Goal: Check status: Check status

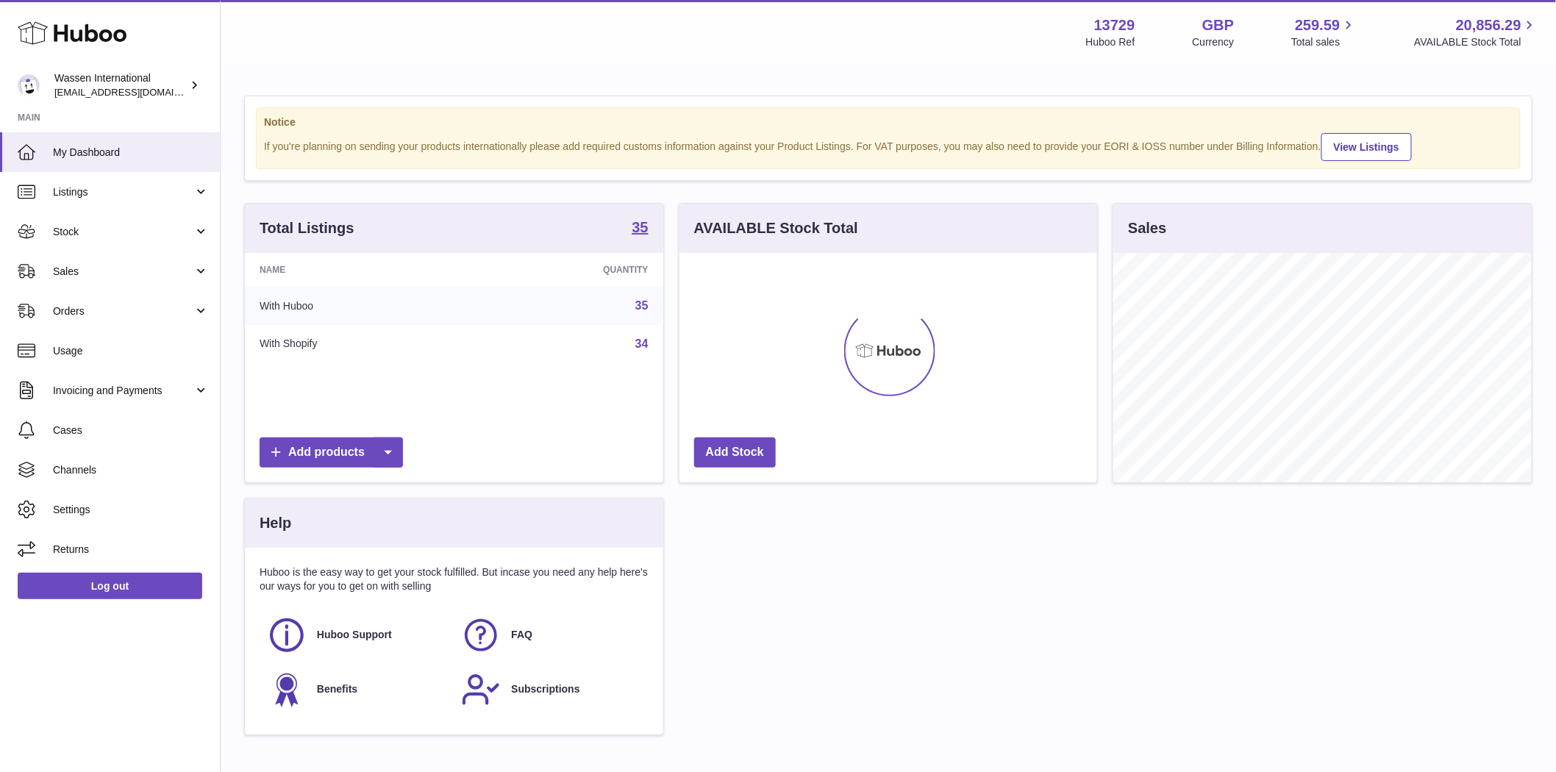
scroll to position [734977, 734788]
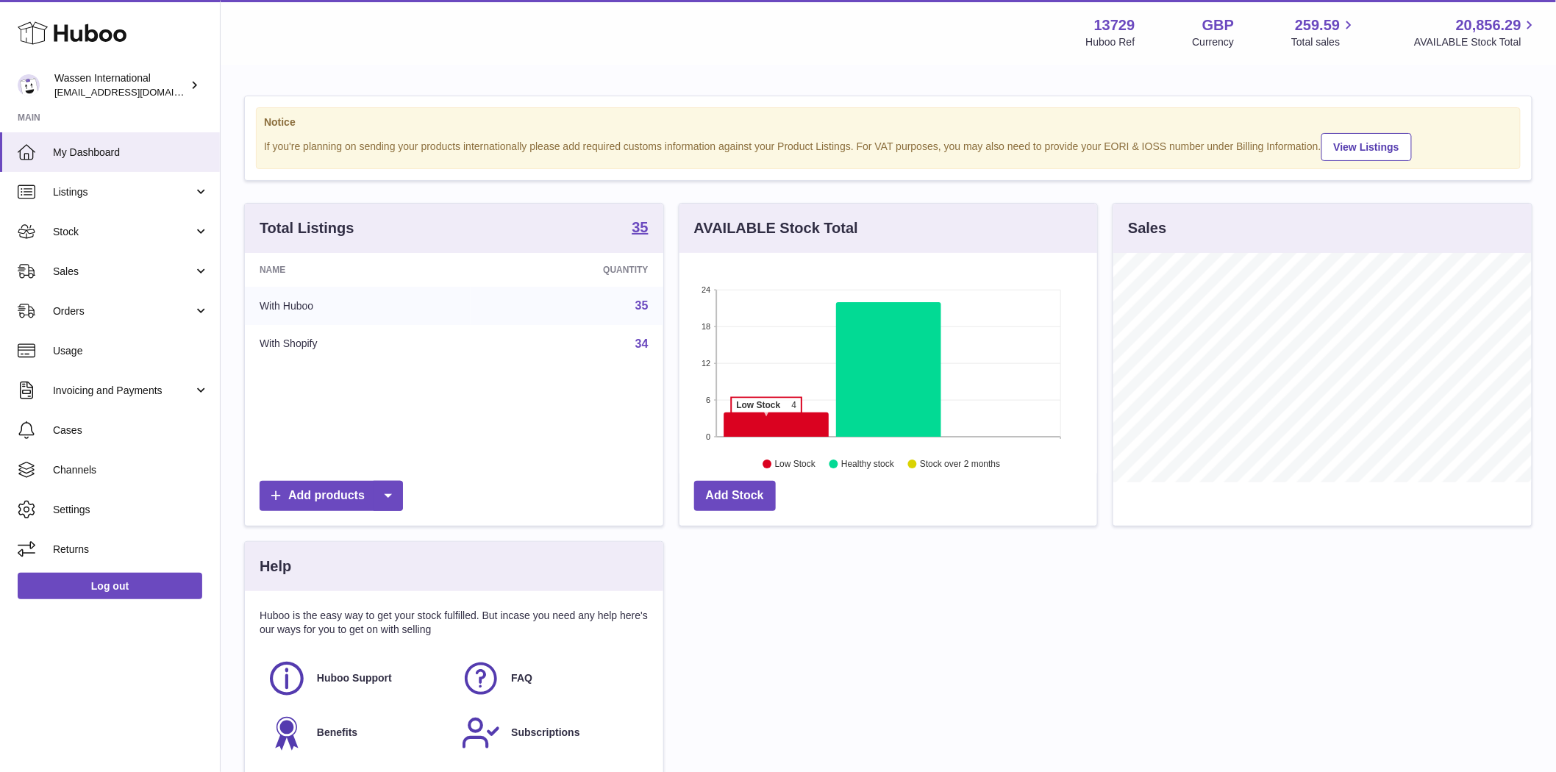
click at [766, 421] on icon at bounding box center [775, 424] width 105 height 24
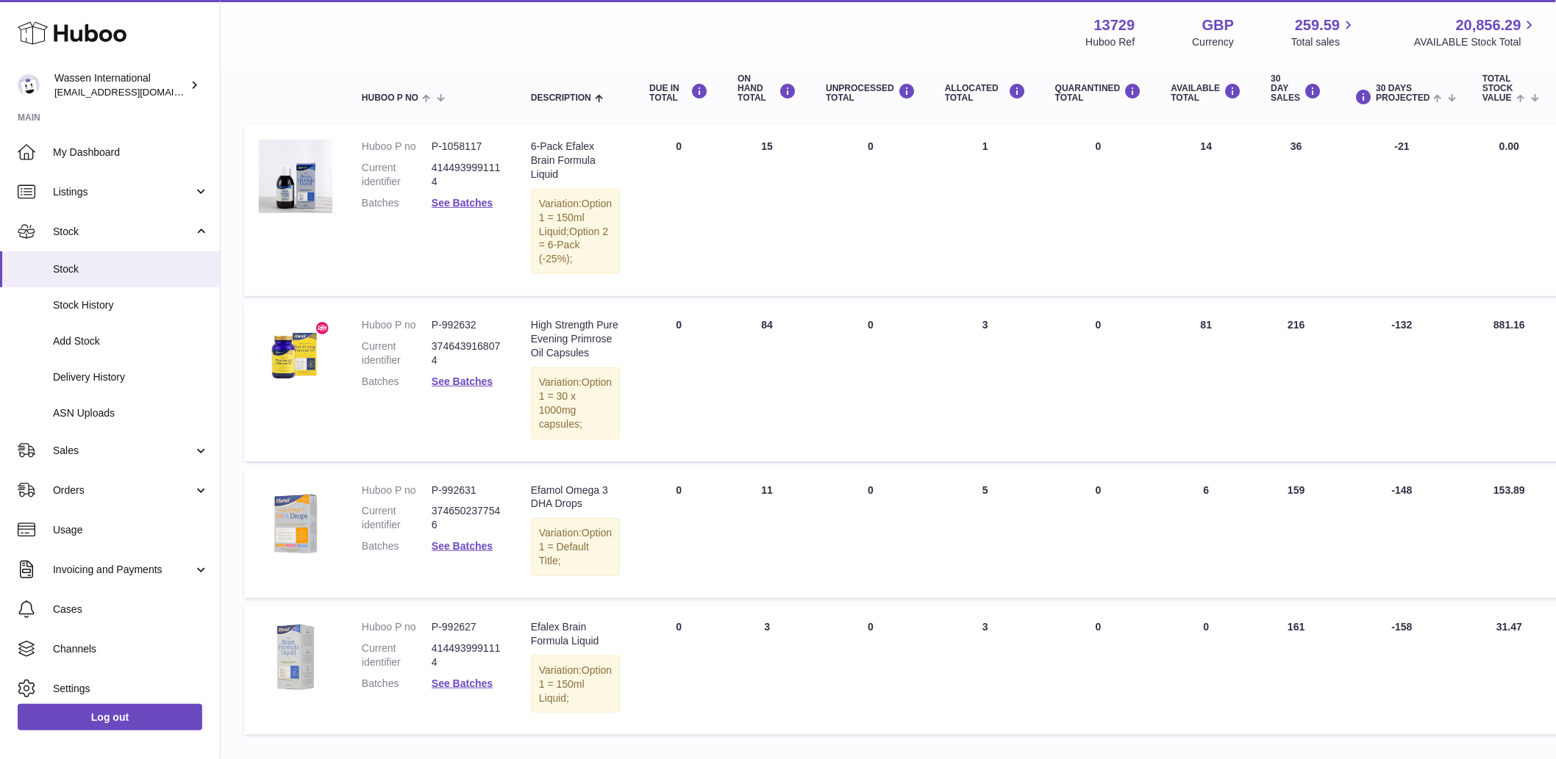
scroll to position [268, 0]
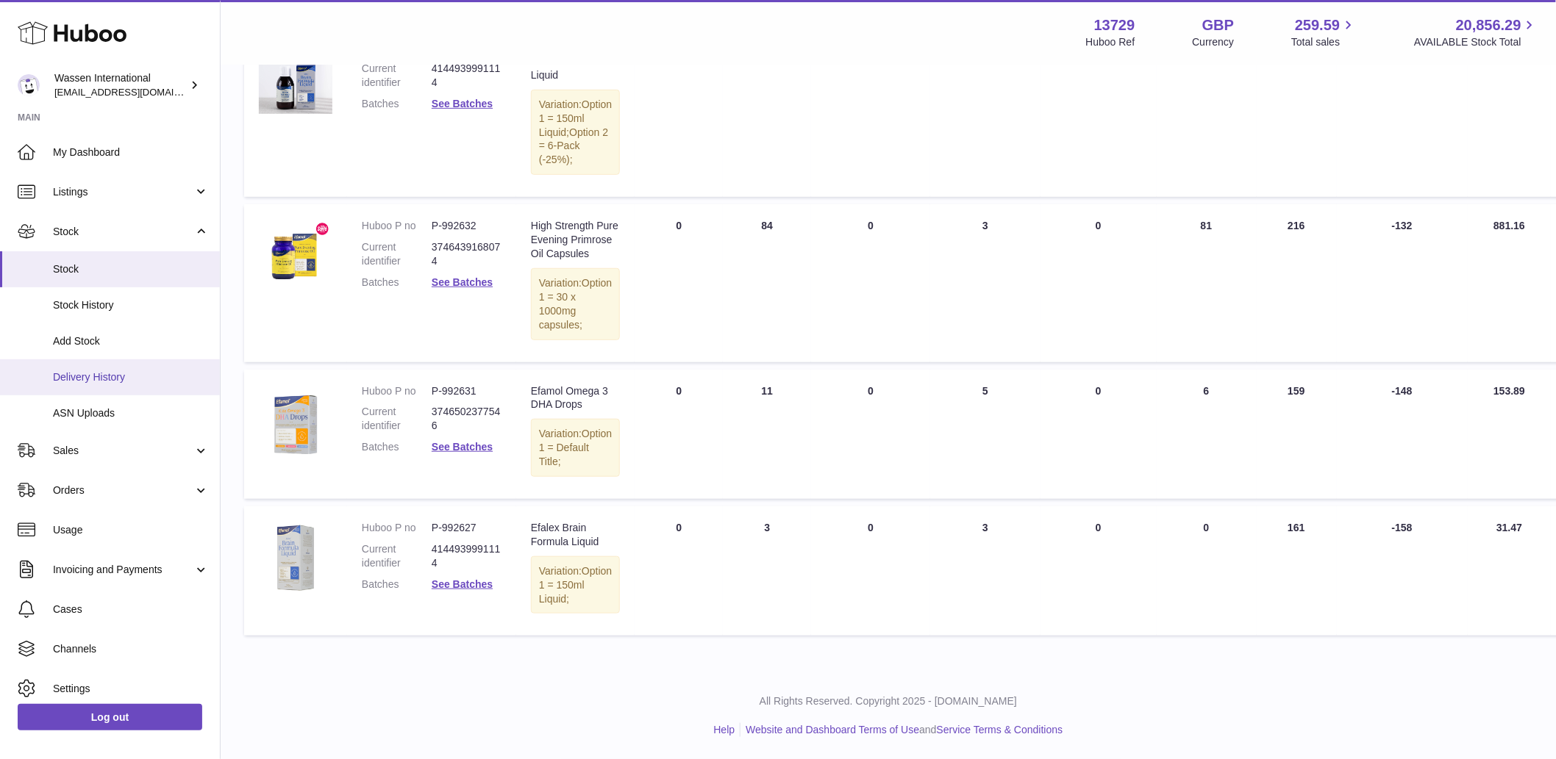
click at [111, 376] on span "Delivery History" at bounding box center [131, 378] width 156 height 14
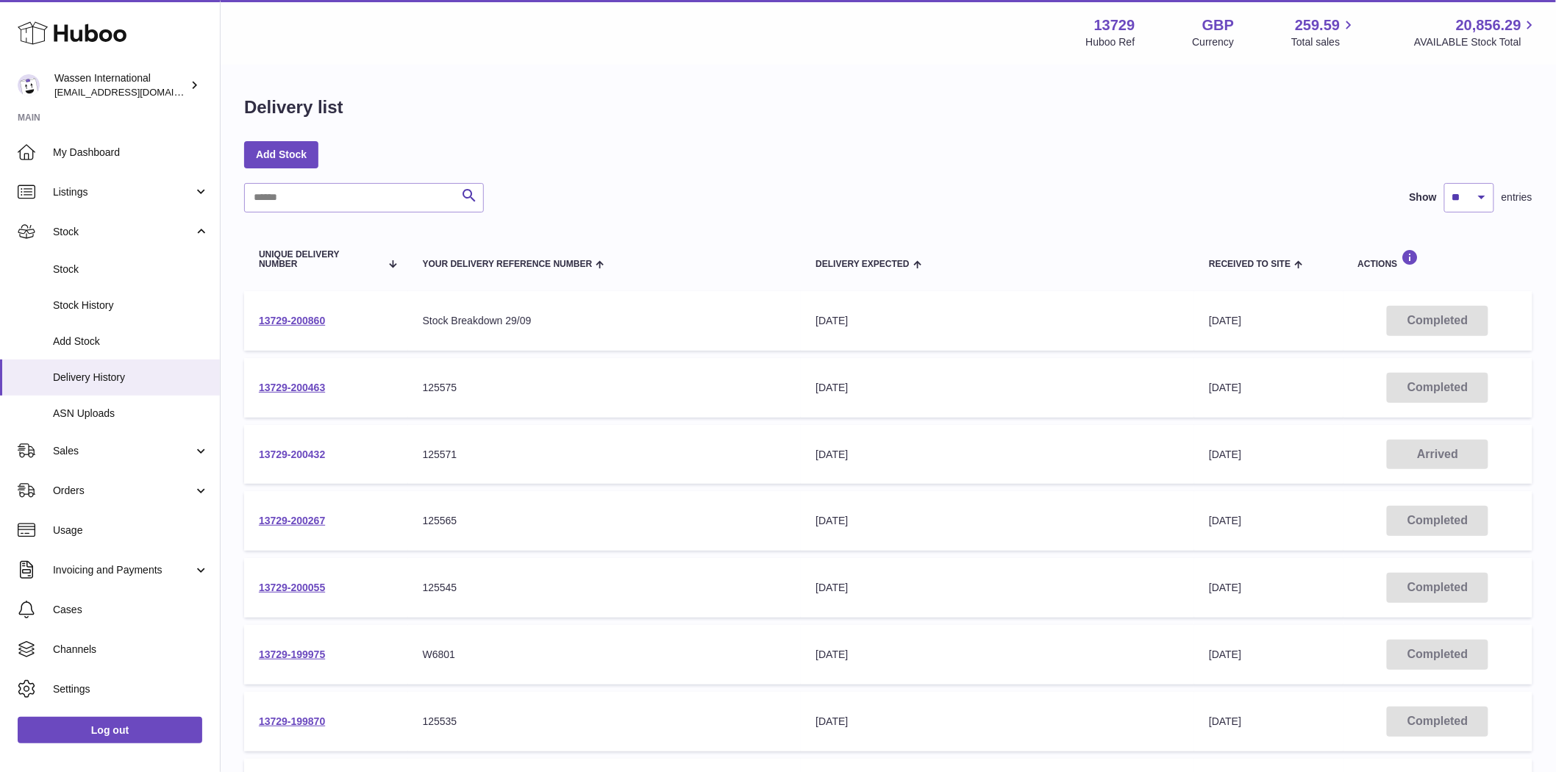
click at [305, 448] on link "13729-200432" at bounding box center [292, 454] width 66 height 12
drag, startPoint x: 335, startPoint y: 454, endPoint x: 250, endPoint y: 458, distance: 84.6
click at [250, 458] on td "13729-200432" at bounding box center [326, 455] width 164 height 60
copy link "13729-200432"
click at [292, 460] on td "13729-200432" at bounding box center [326, 455] width 164 height 60
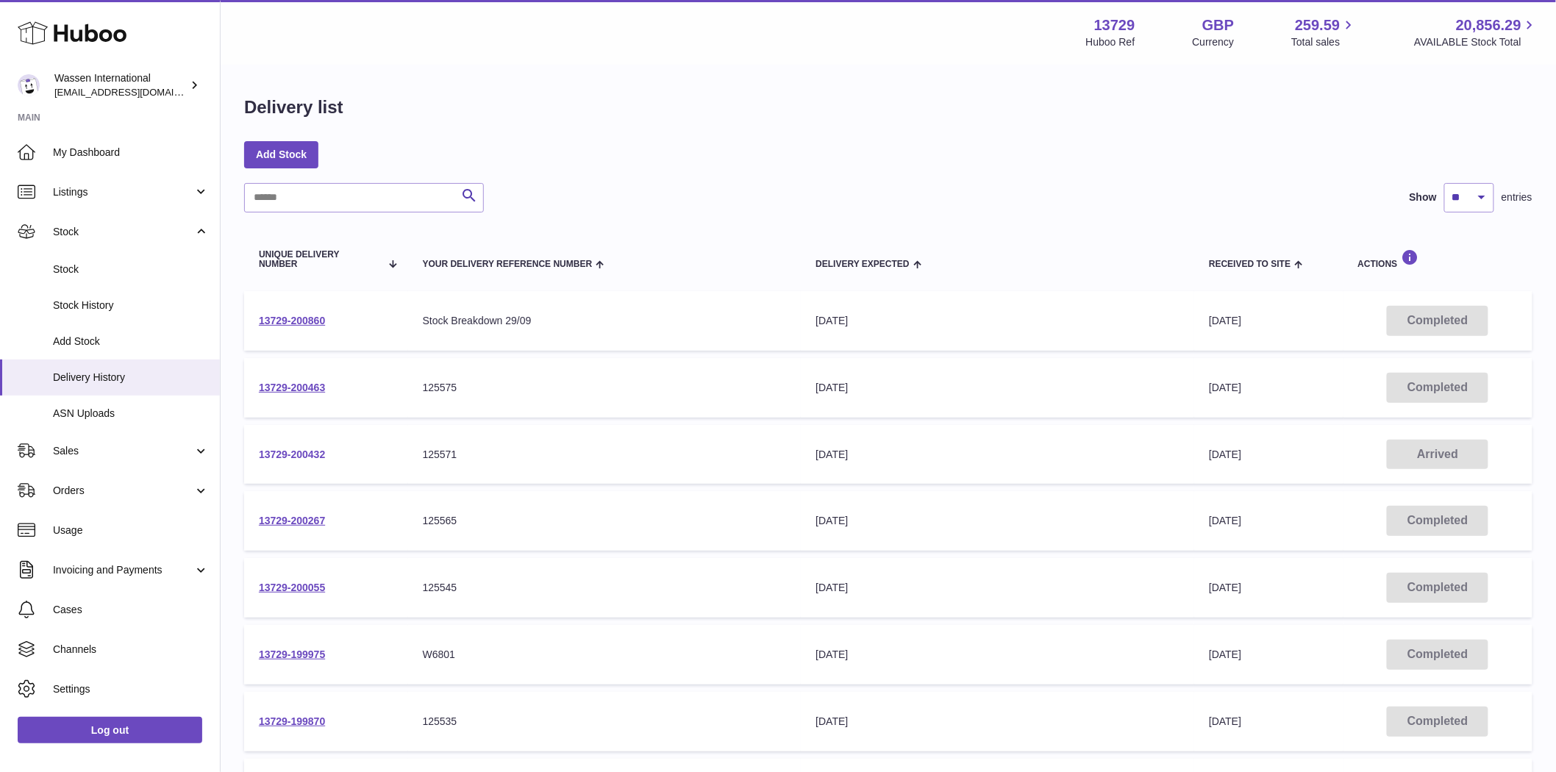
click at [292, 457] on link "13729-200432" at bounding box center [292, 454] width 66 height 12
click at [316, 517] on link "13729-200267" at bounding box center [292, 521] width 66 height 12
click at [282, 590] on link "13729-200055" at bounding box center [292, 588] width 66 height 12
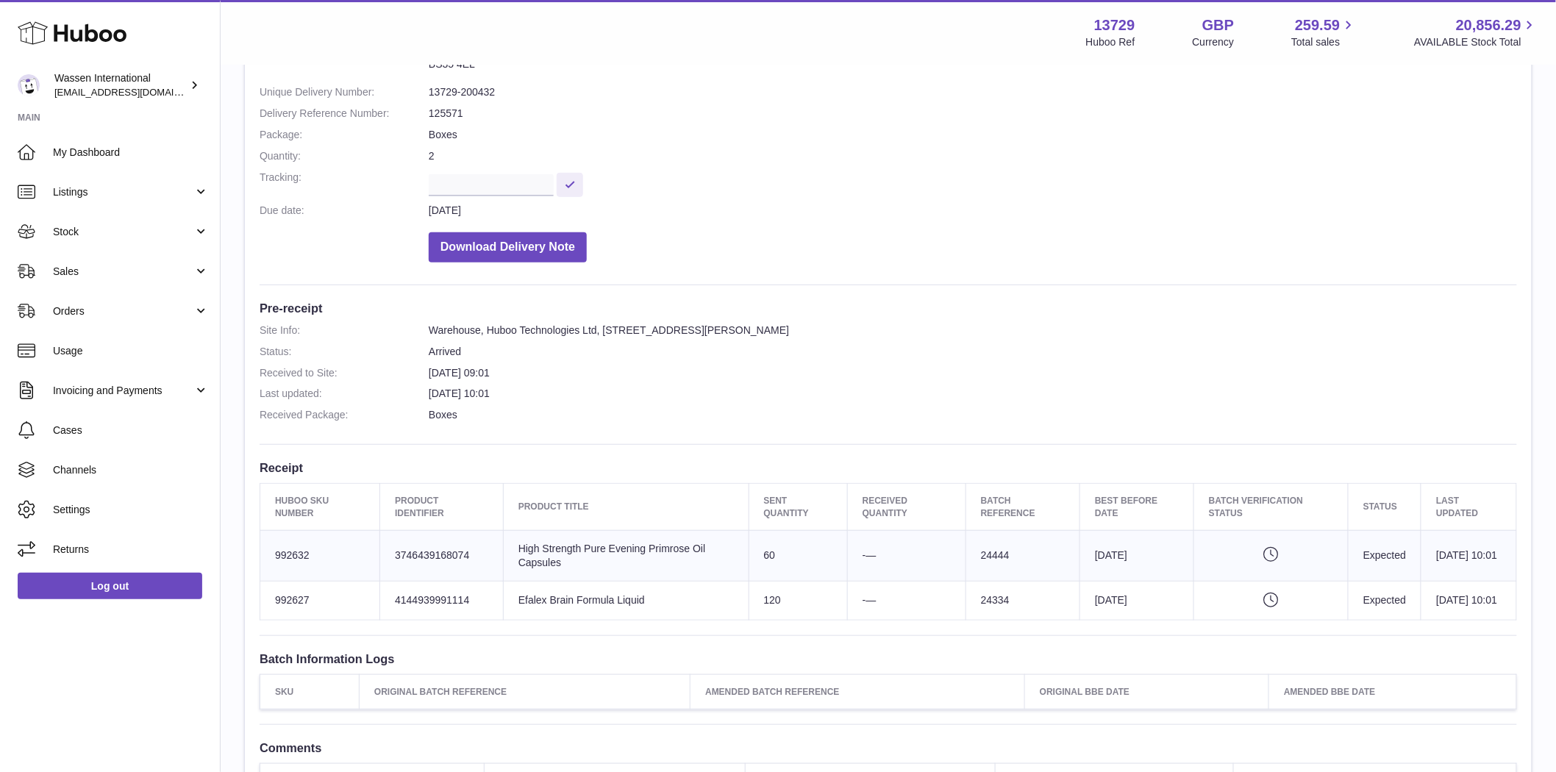
scroll to position [163, 0]
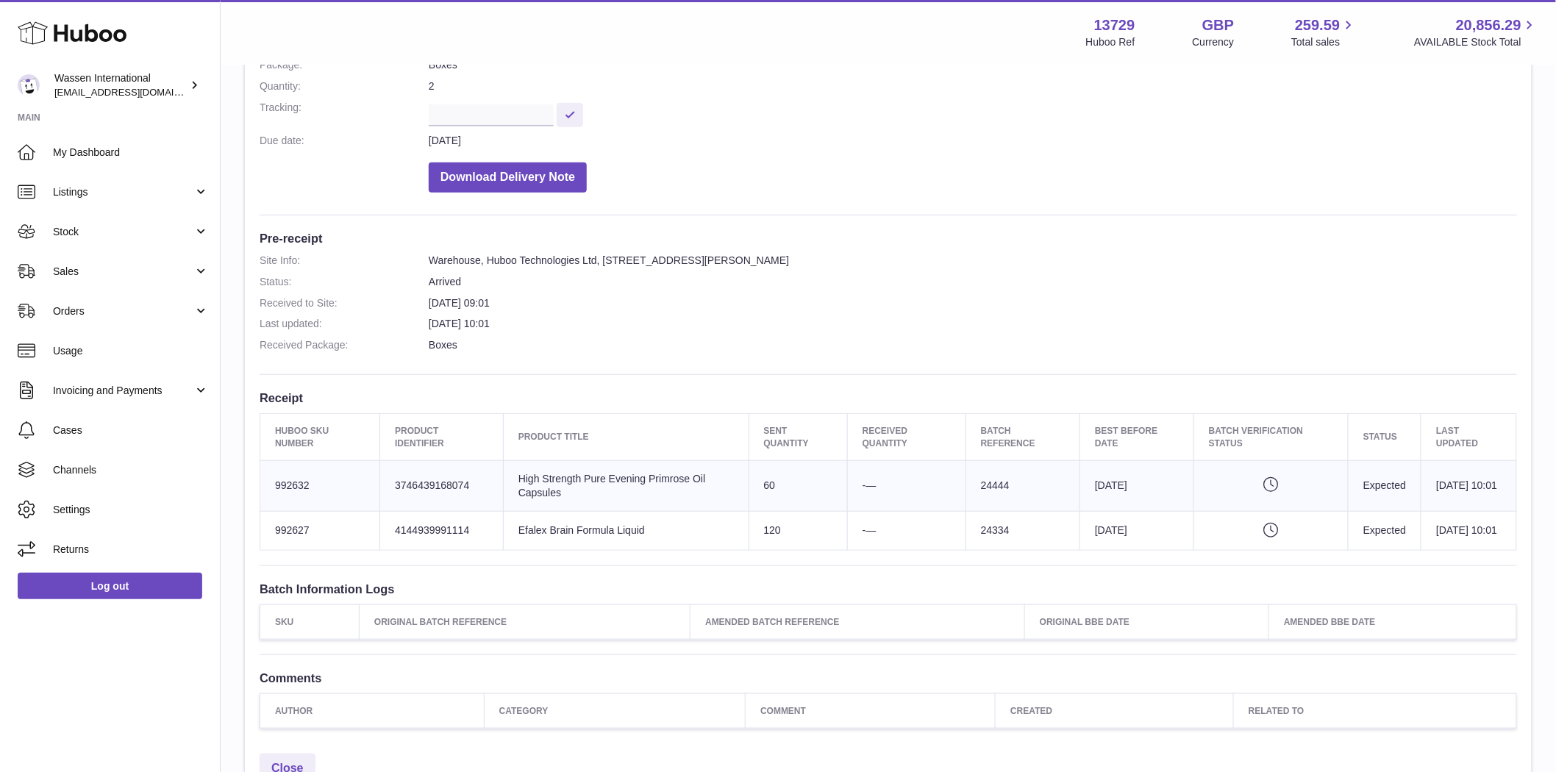
scroll to position [223, 0]
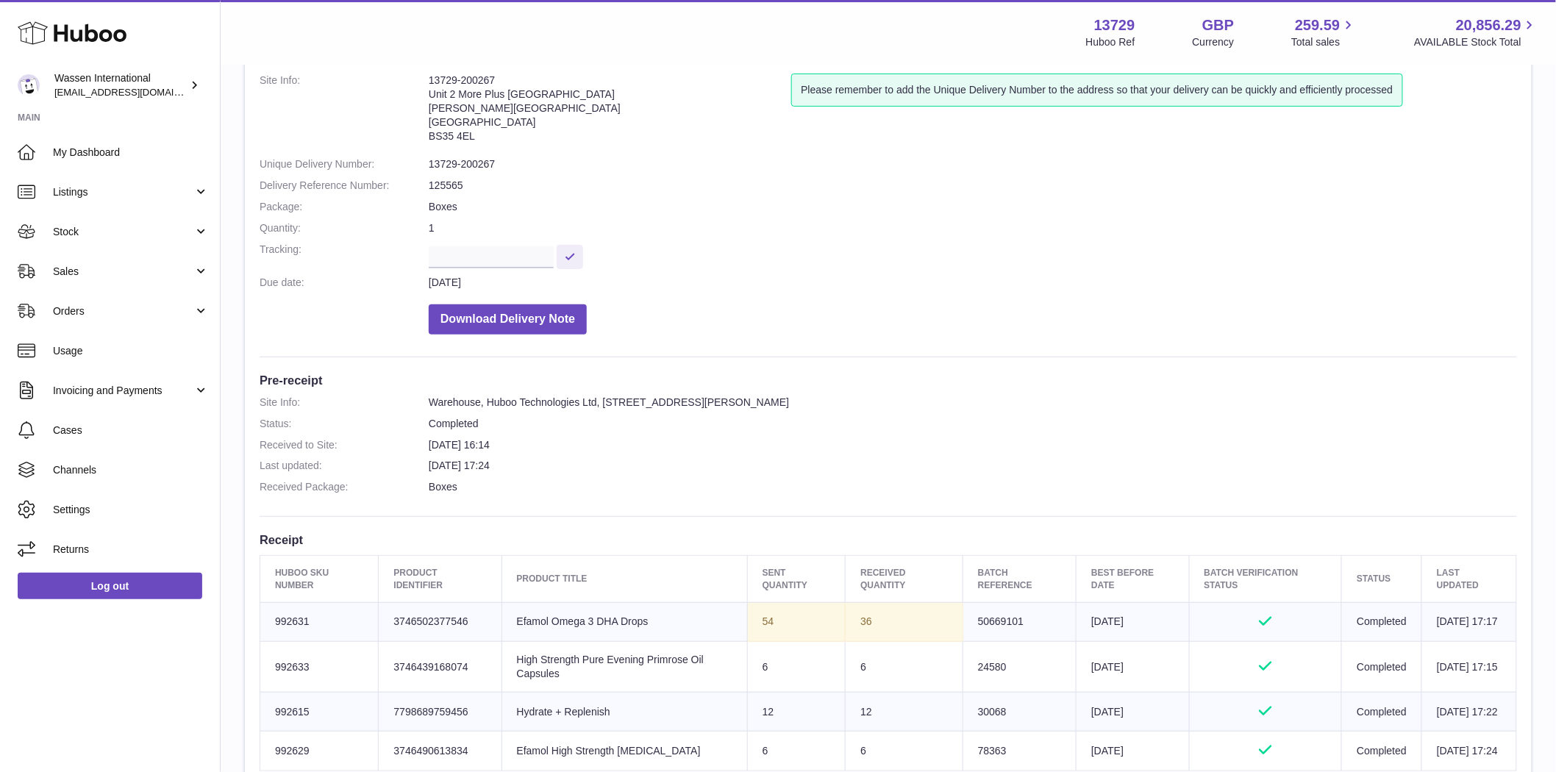
scroll to position [408, 0]
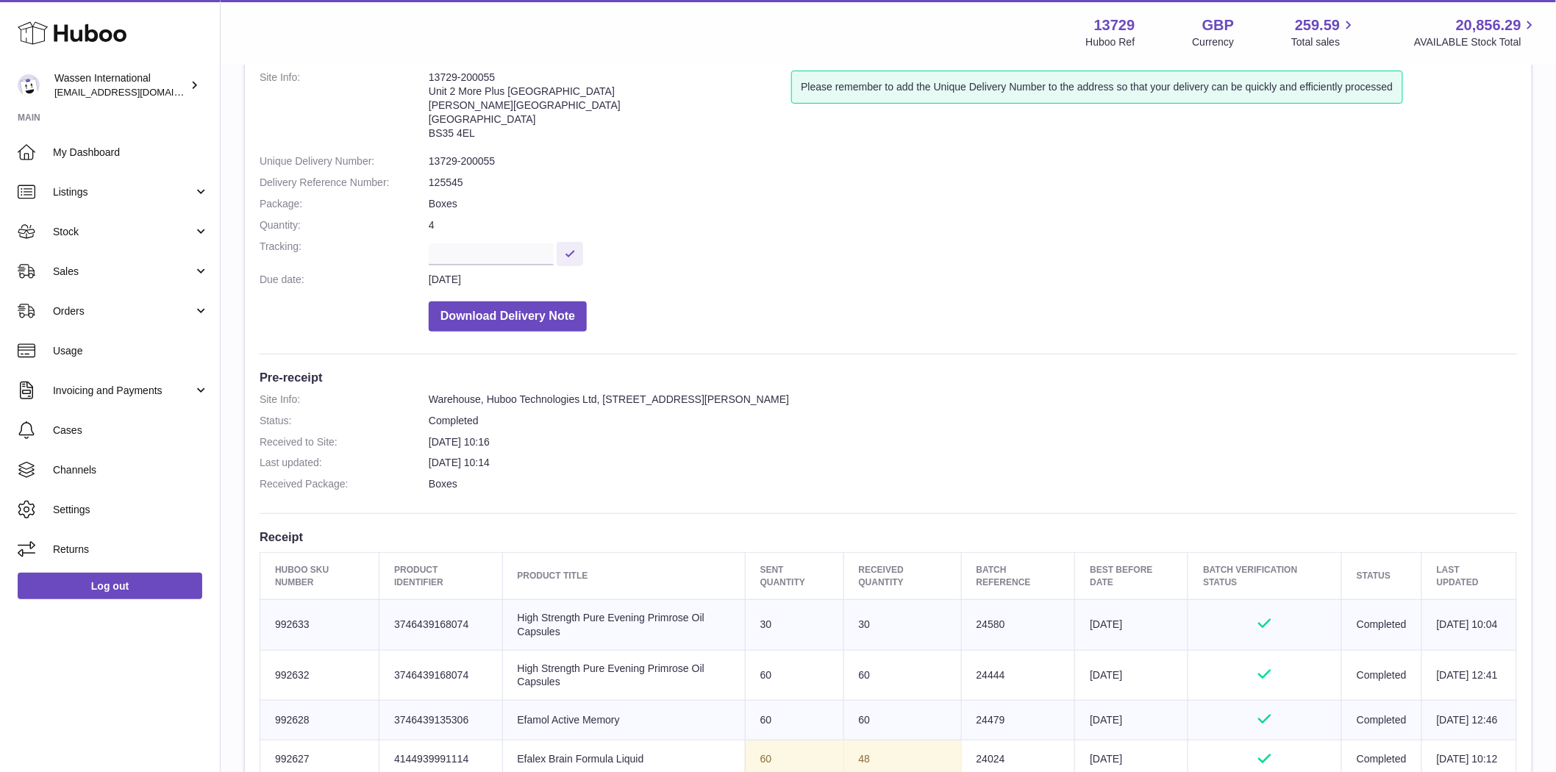
scroll to position [490, 0]
